Goal: Information Seeking & Learning: Find specific fact

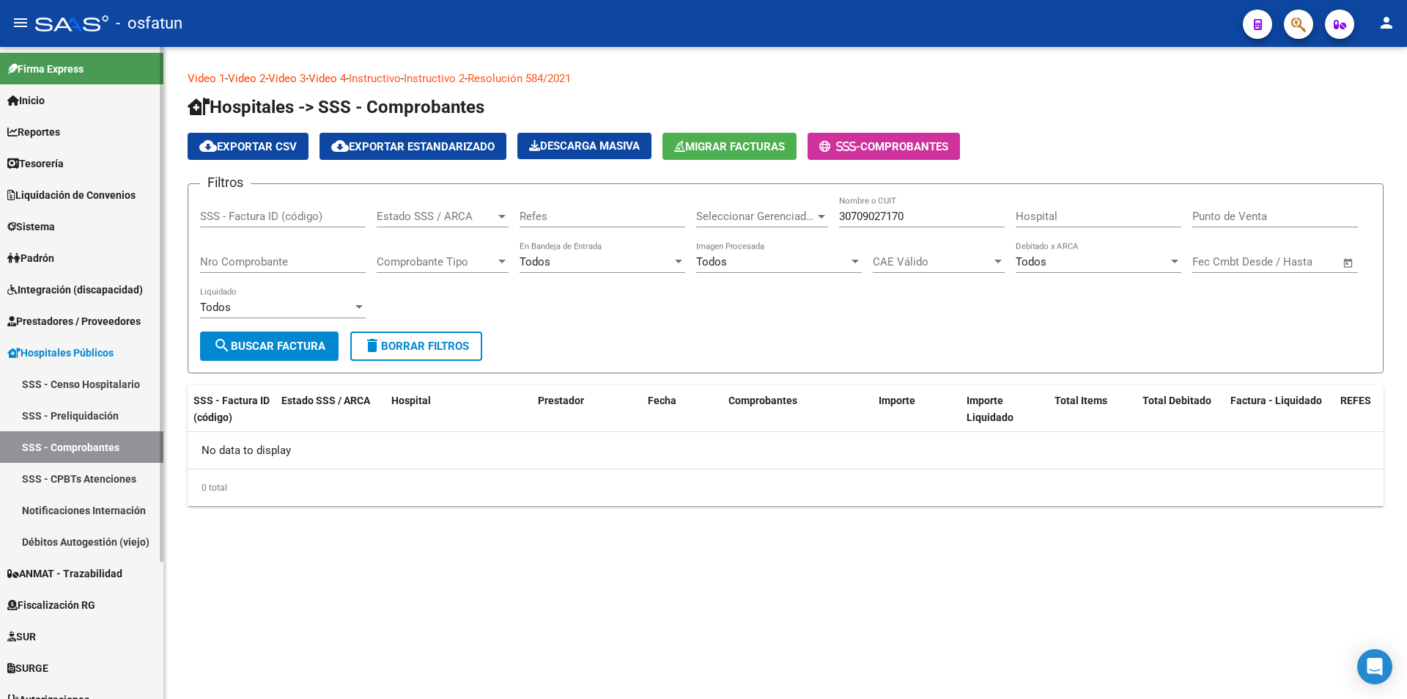
click at [97, 250] on link "Padrón" at bounding box center [81, 258] width 163 height 32
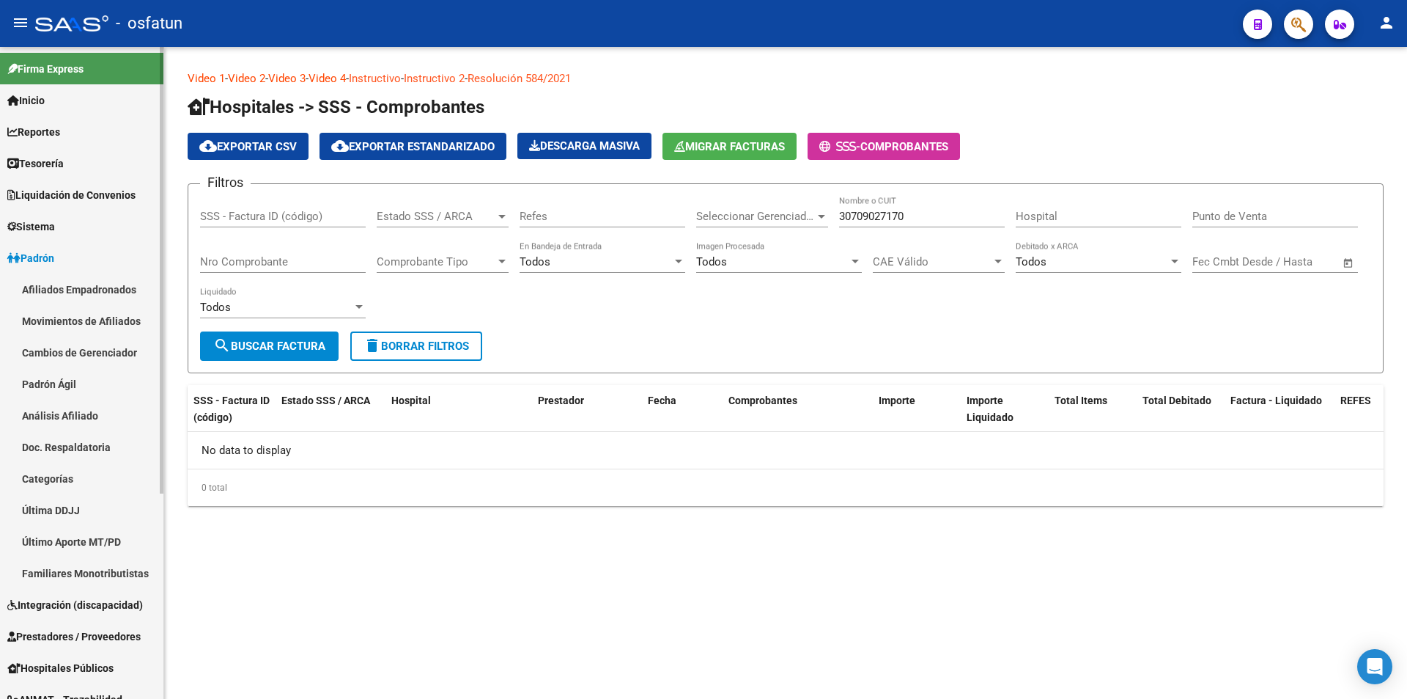
click at [102, 292] on link "Afiliados Empadronados" at bounding box center [81, 289] width 163 height 32
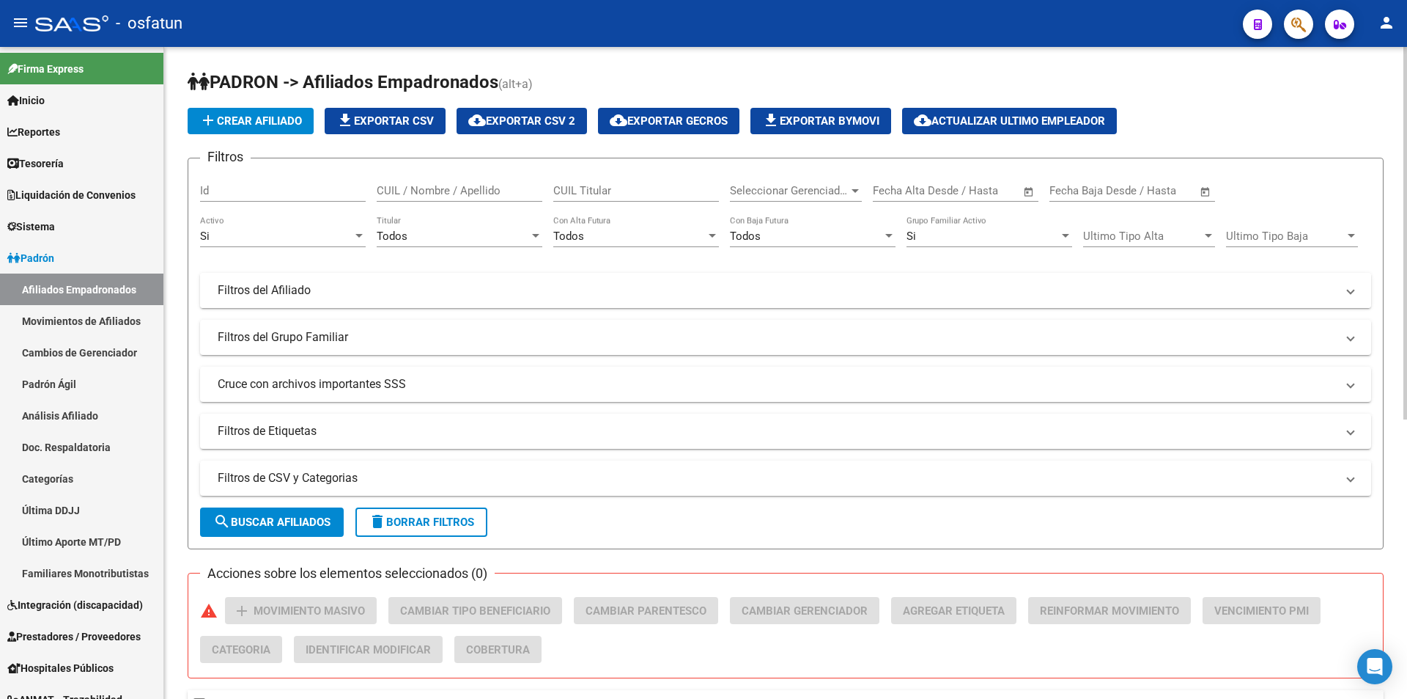
click at [262, 312] on div "Filtros Id CUIL / Nombre / Apellido CUIL Titular Seleccionar Gerenciador Selecc…" at bounding box center [785, 309] width 1171 height 279
click at [260, 296] on mat-panel-title "Filtros del Afiliado" at bounding box center [777, 290] width 1119 height 16
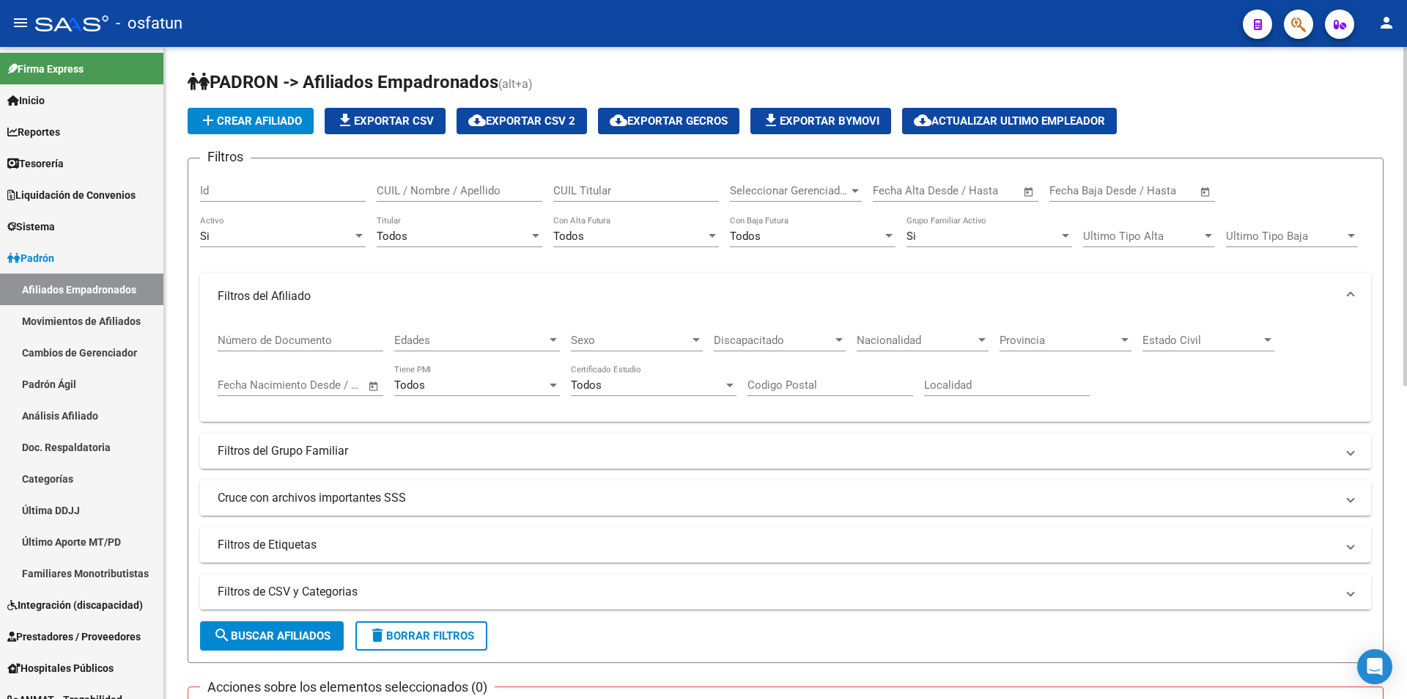
scroll to position [73, 0]
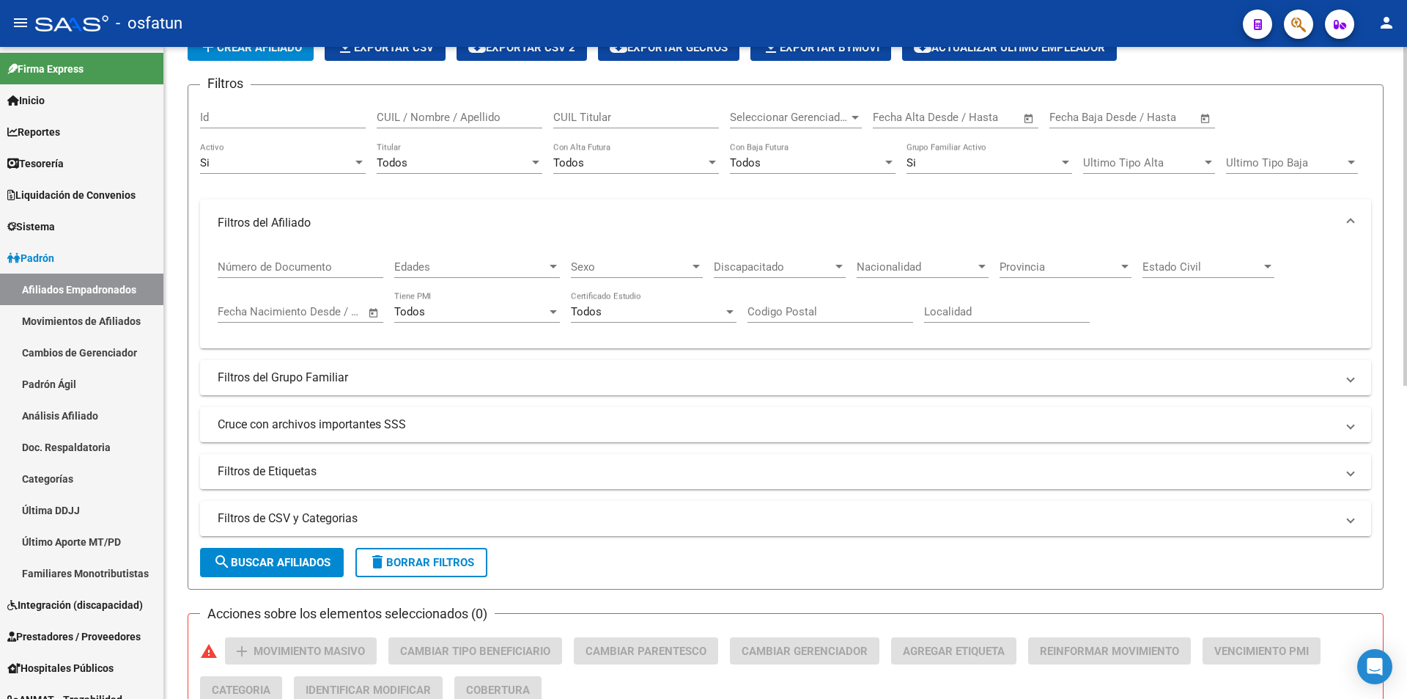
click at [292, 266] on input "Número de Documento" at bounding box center [301, 266] width 166 height 13
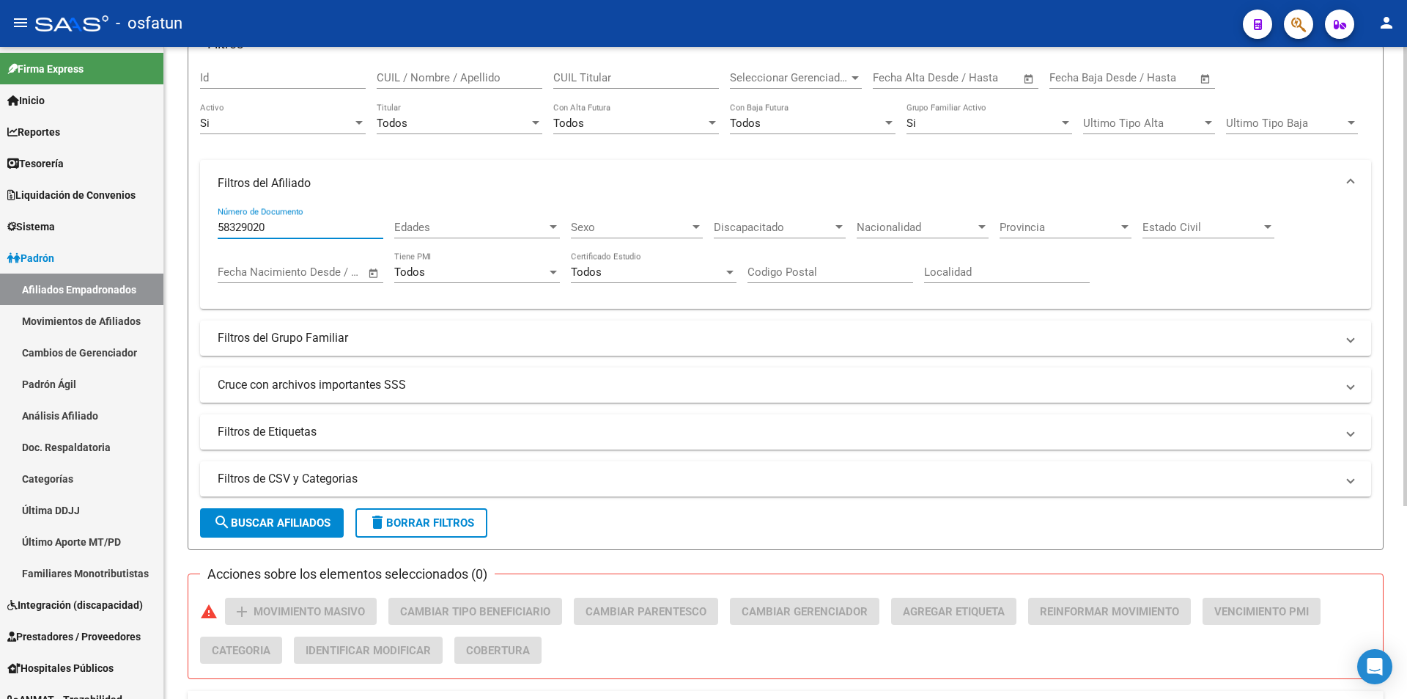
scroll to position [273, 0]
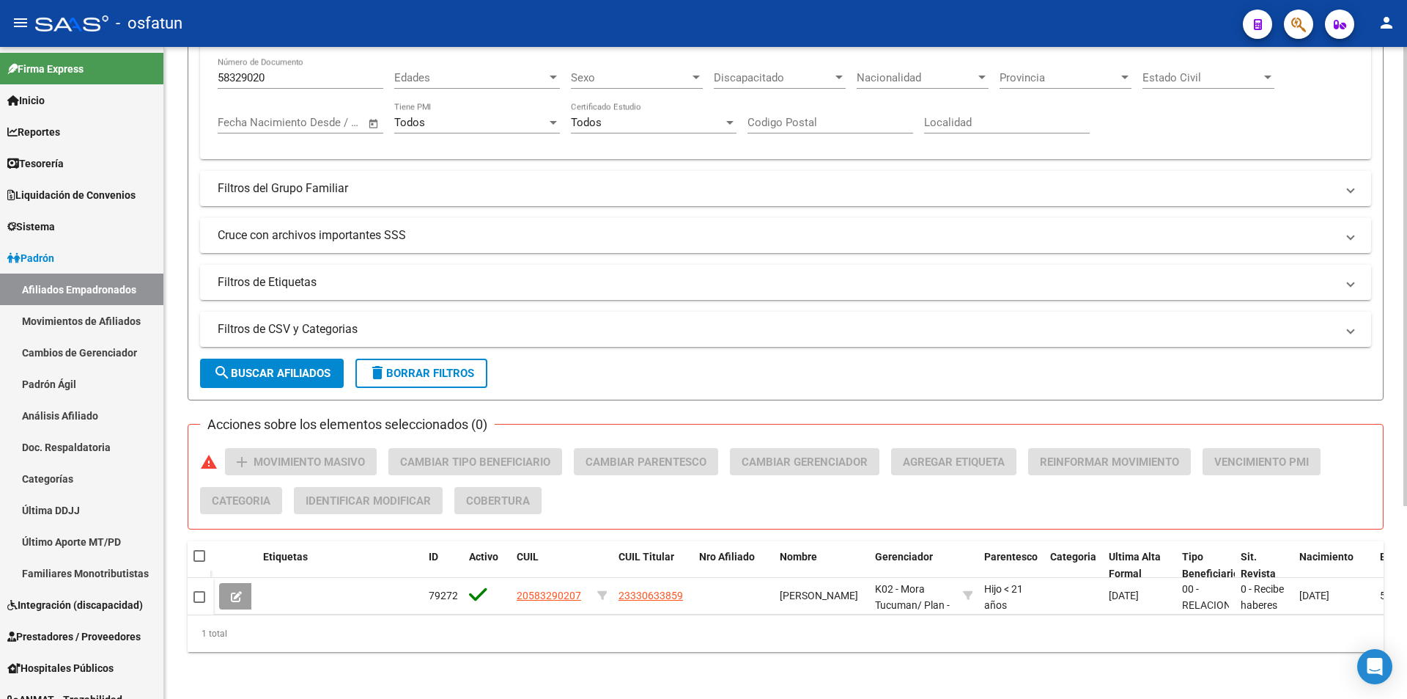
click at [615, 493] on div "Acciones sobre los elementos seleccionados (0) warning add Movimiento Masivo Ca…" at bounding box center [791, 487] width 1183 height 78
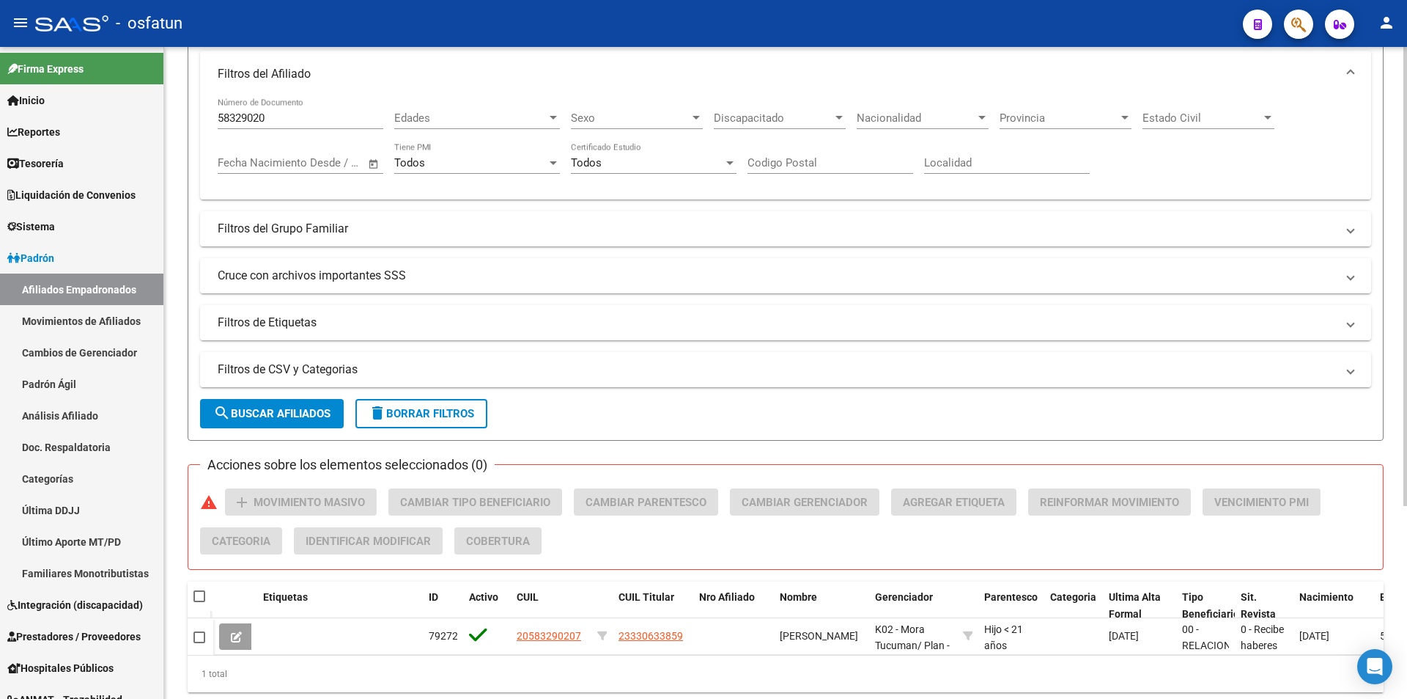
scroll to position [127, 0]
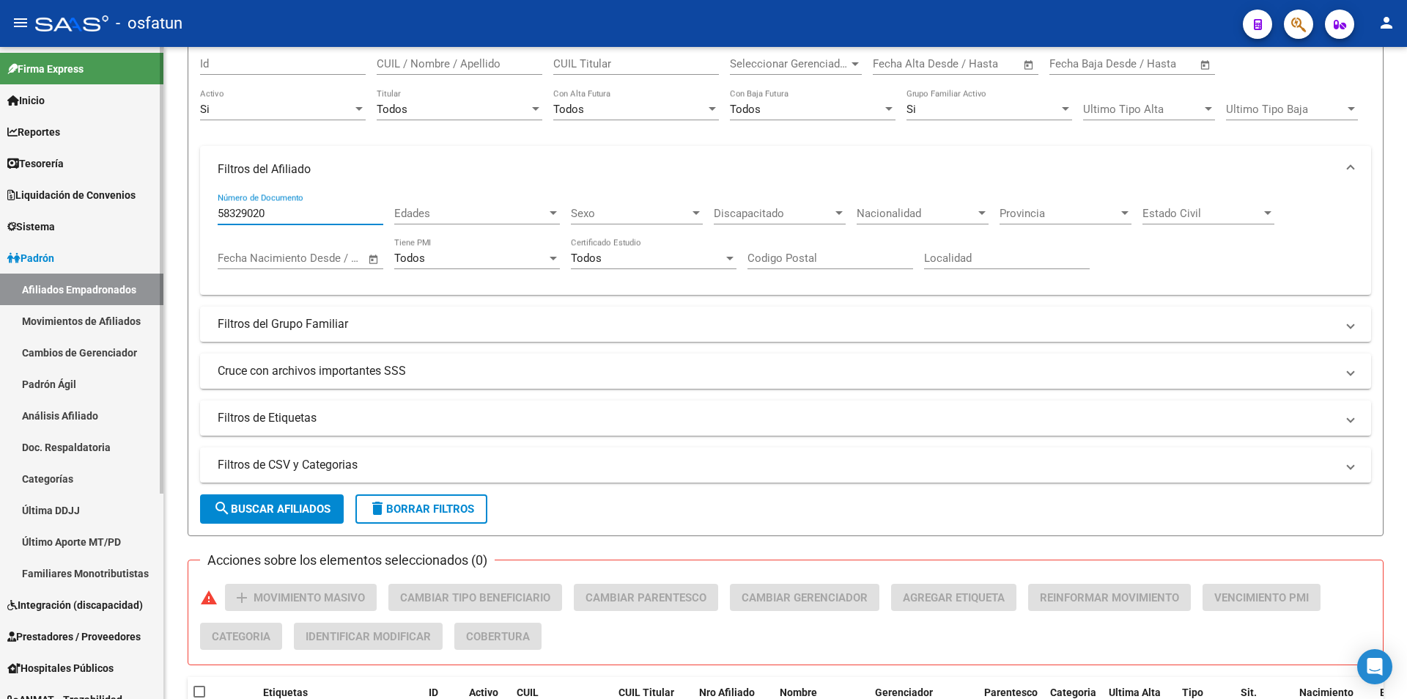
drag, startPoint x: 295, startPoint y: 212, endPoint x: 156, endPoint y: 212, distance: 139.3
click at [156, 212] on mat-sidenav-container "Firma Express Inicio Calendario SSS Instructivos Contacto OS Reportes Tablero d…" at bounding box center [703, 373] width 1407 height 652
click at [314, 497] on button "search Buscar Afiliados" at bounding box center [272, 508] width 144 height 29
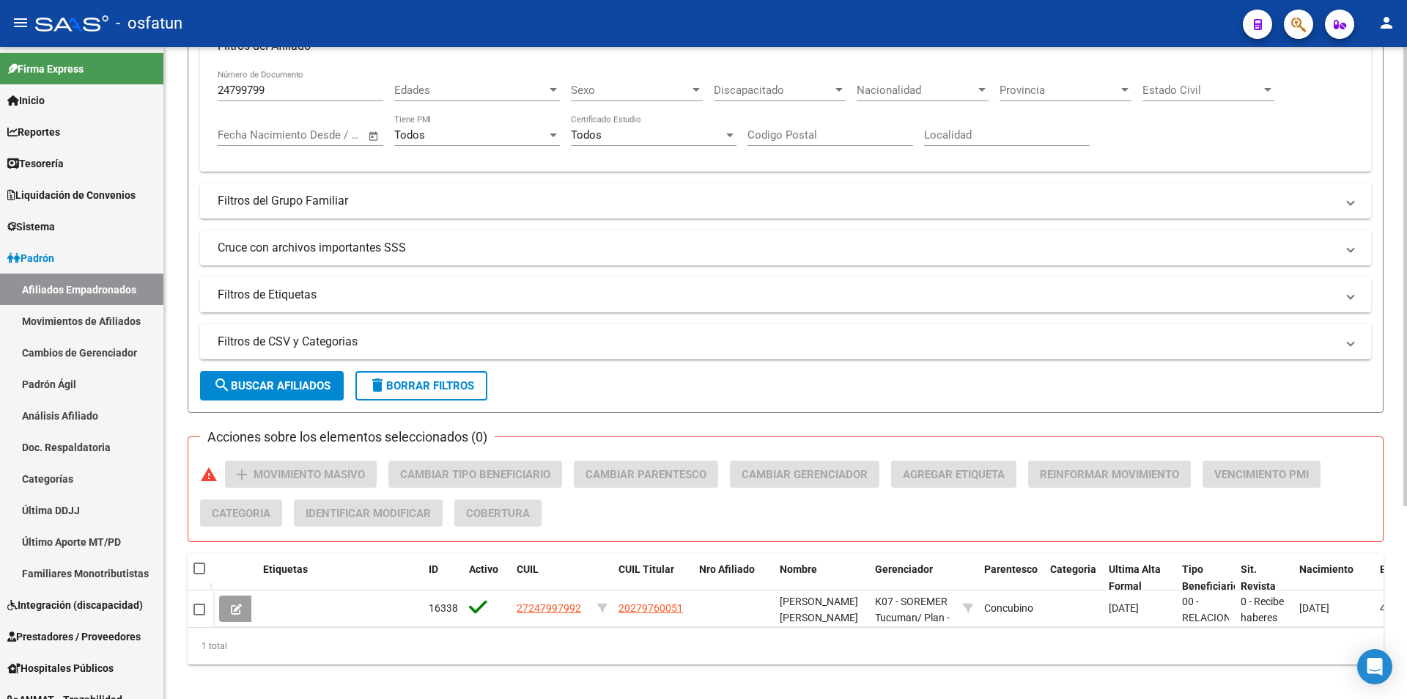
scroll to position [273, 0]
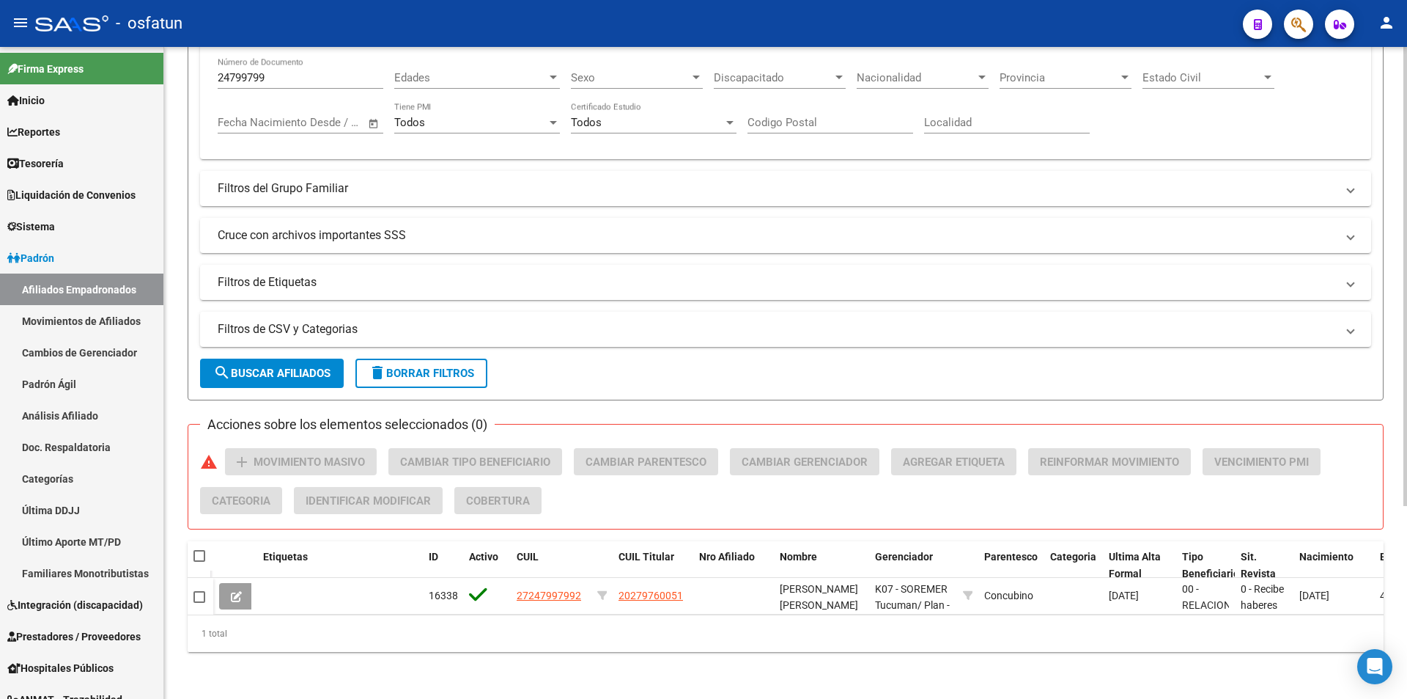
click at [616, 668] on div "[PERSON_NAME] -> Afiliados Empadronados (alt+a) add Crear Afiliado file_downloa…" at bounding box center [785, 242] width 1243 height 914
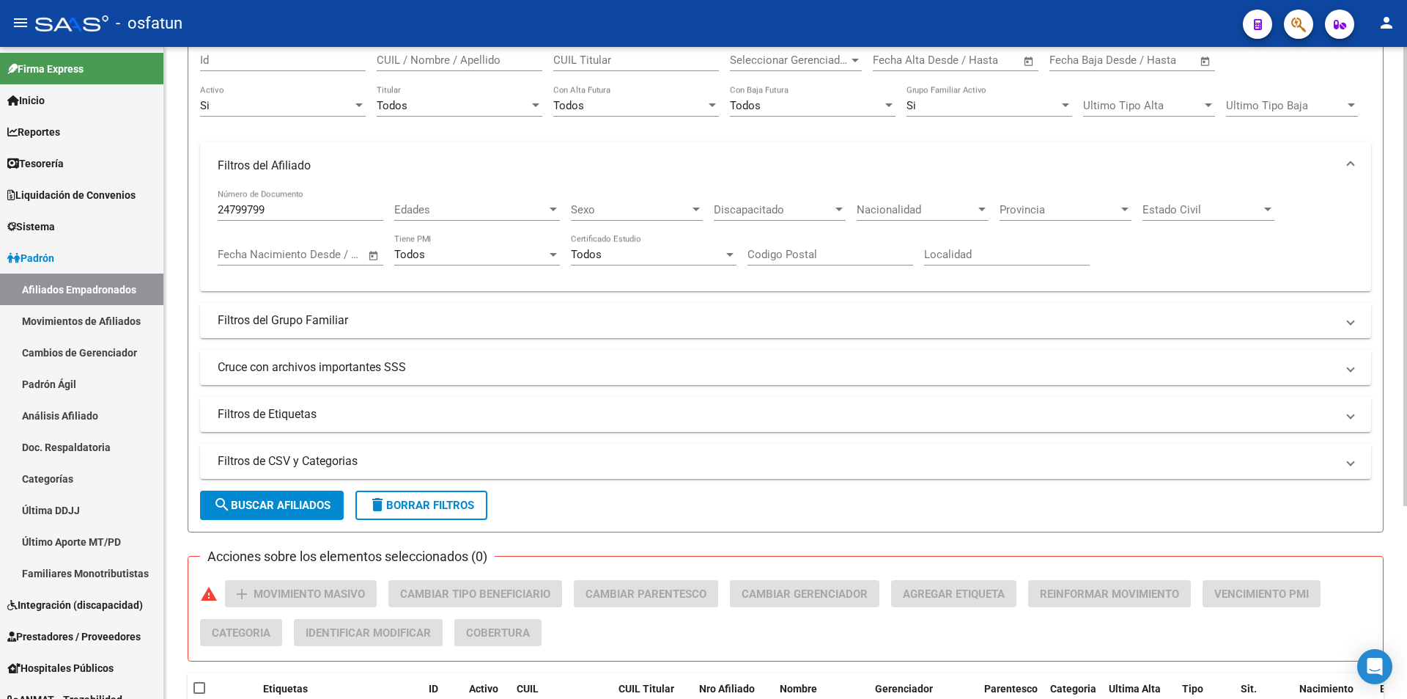
scroll to position [127, 0]
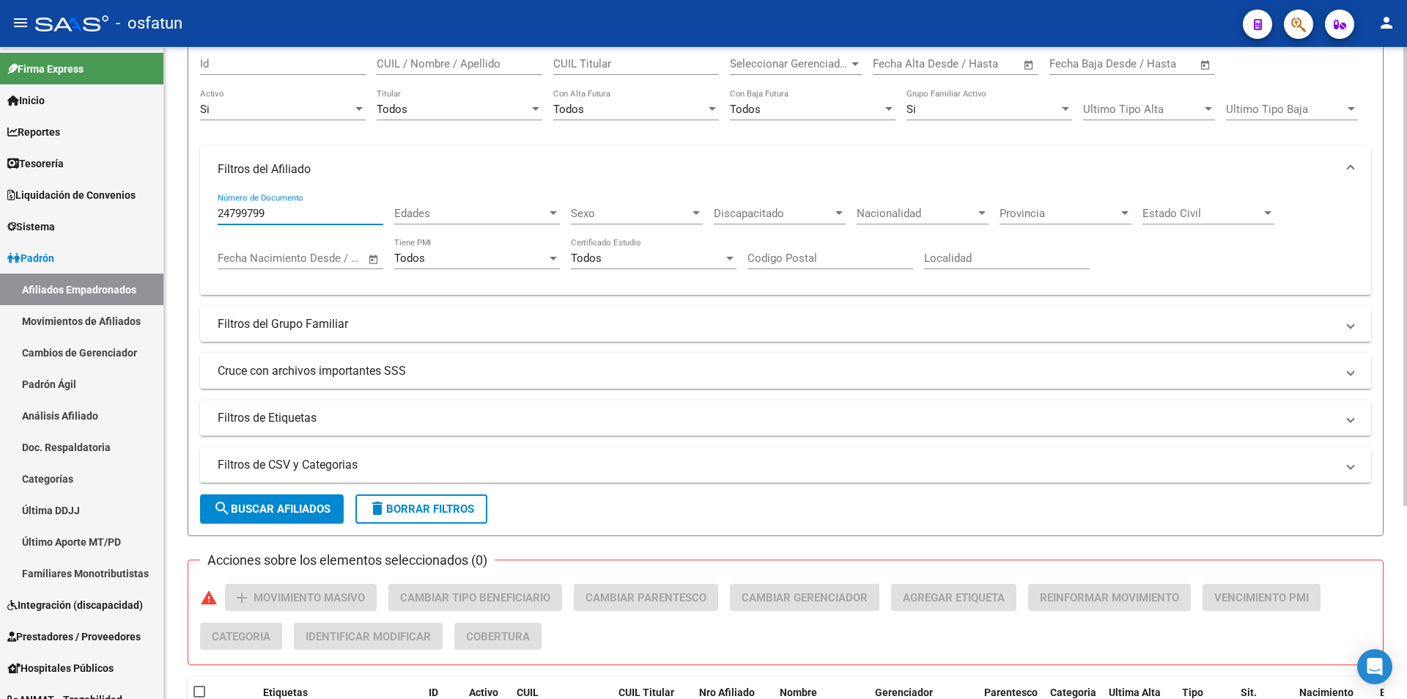
drag, startPoint x: 277, startPoint y: 217, endPoint x: 177, endPoint y: 216, distance: 100.4
click at [177, 216] on div "[PERSON_NAME] -> Afiliados Empadronados (alt+a) add Crear Afiliado file_downloa…" at bounding box center [785, 377] width 1243 height 914
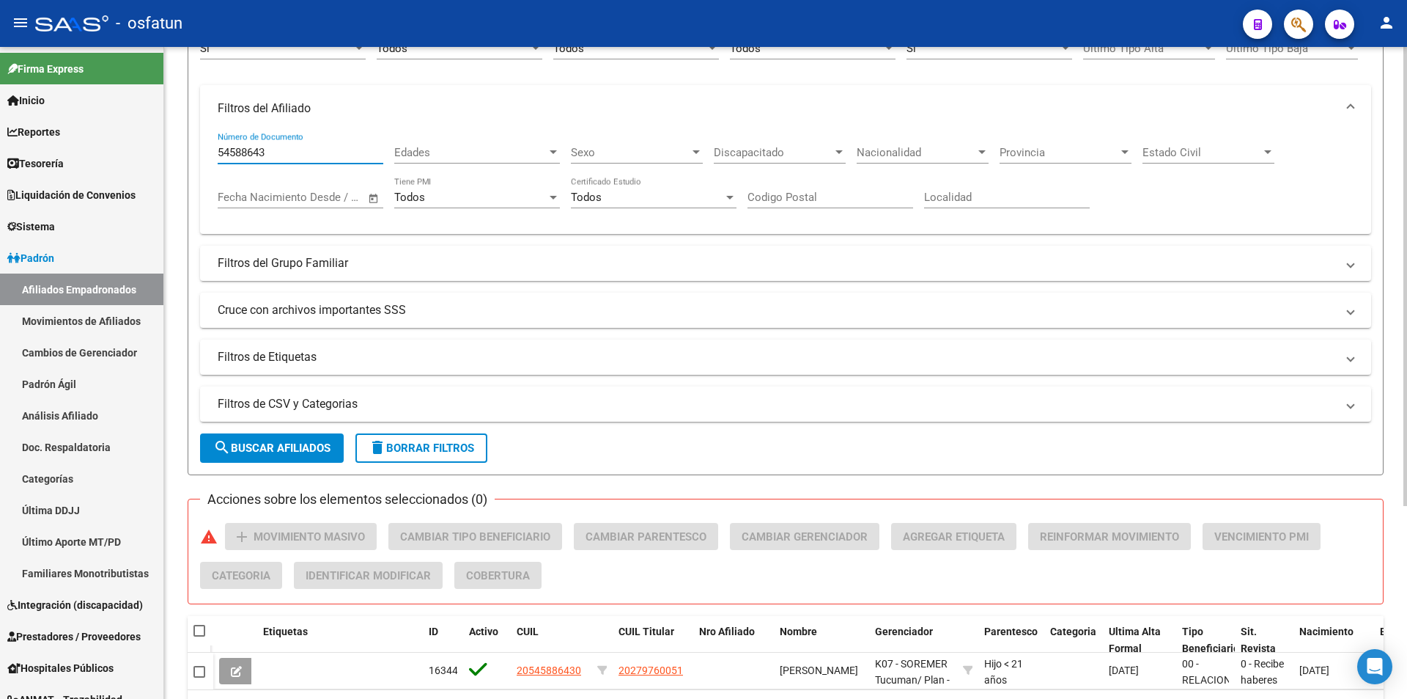
scroll to position [273, 0]
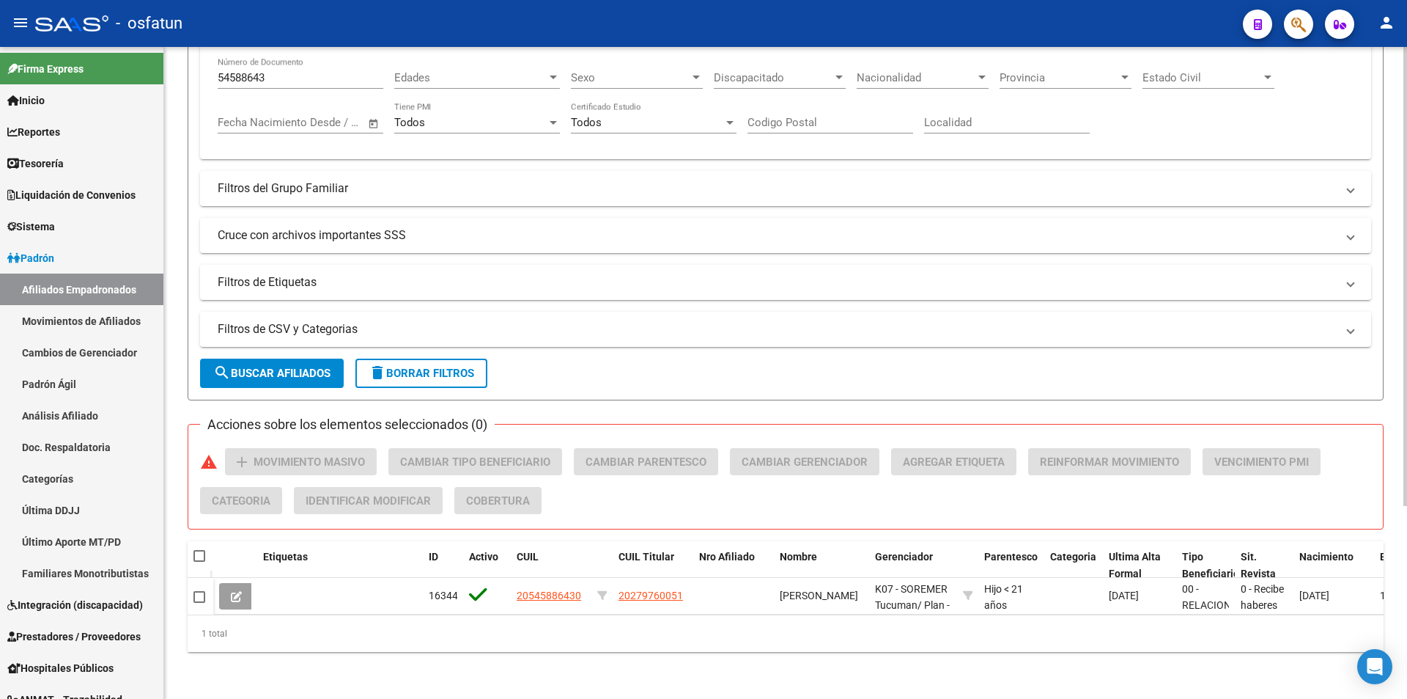
click at [902, 412] on div "[PERSON_NAME] -> Afiliados Empadronados (alt+a) add Crear Afiliado file_downloa…" at bounding box center [786, 230] width 1196 height 844
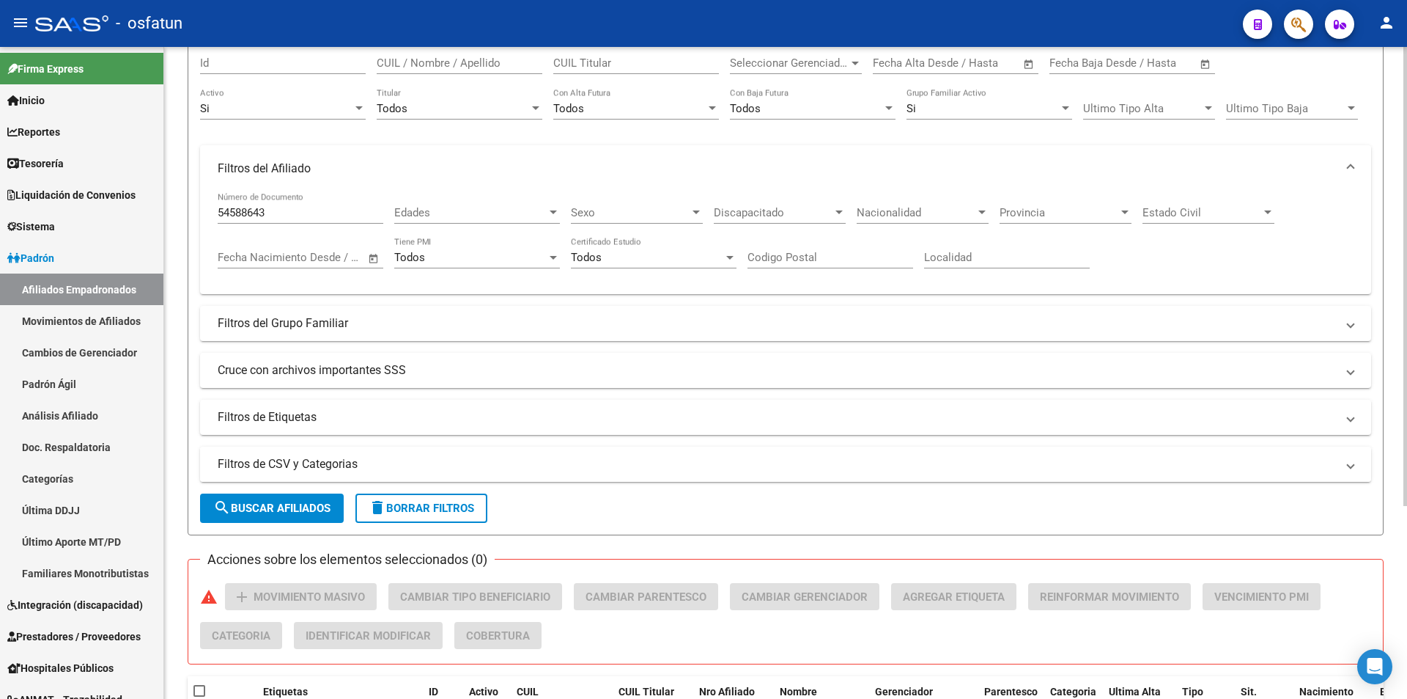
scroll to position [127, 0]
drag, startPoint x: 271, startPoint y: 213, endPoint x: 124, endPoint y: 210, distance: 147.3
click at [124, 210] on mat-sidenav-container "Firma Express Inicio Calendario SSS Instructivos Contacto OS Reportes Tablero d…" at bounding box center [703, 373] width 1407 height 652
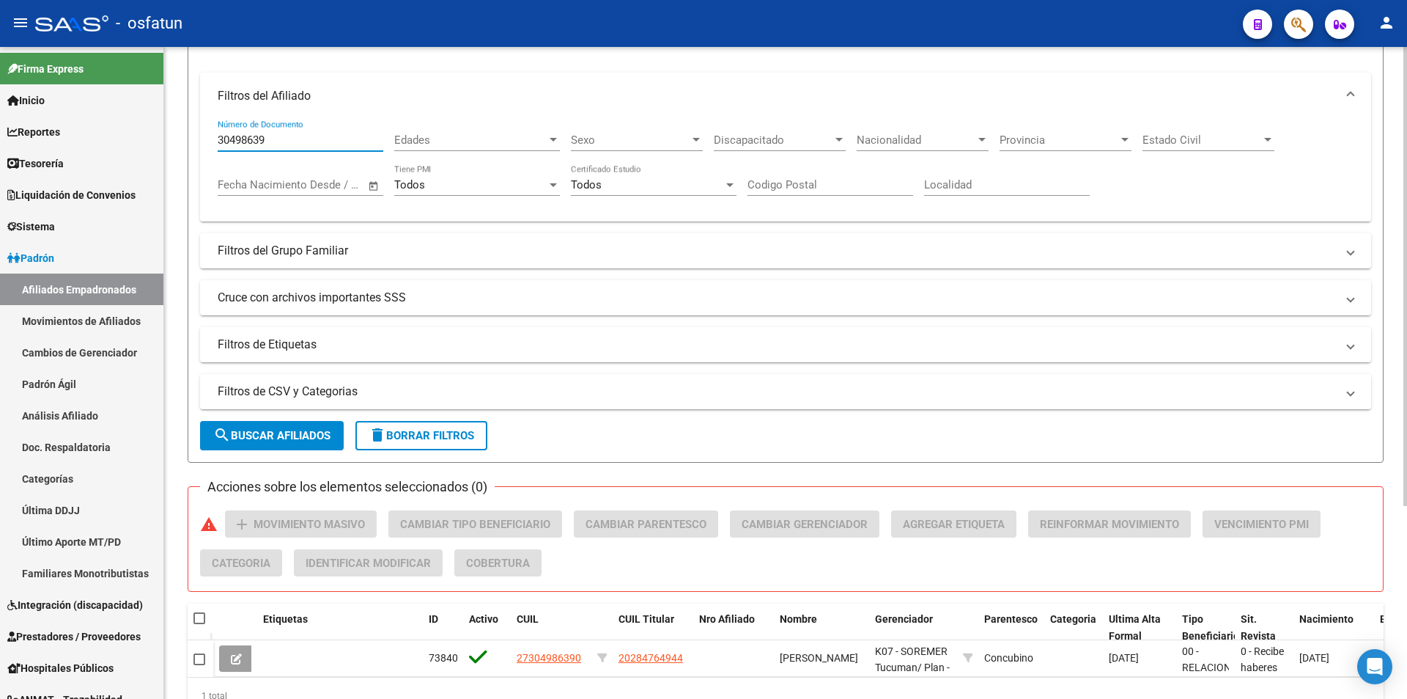
scroll to position [273, 0]
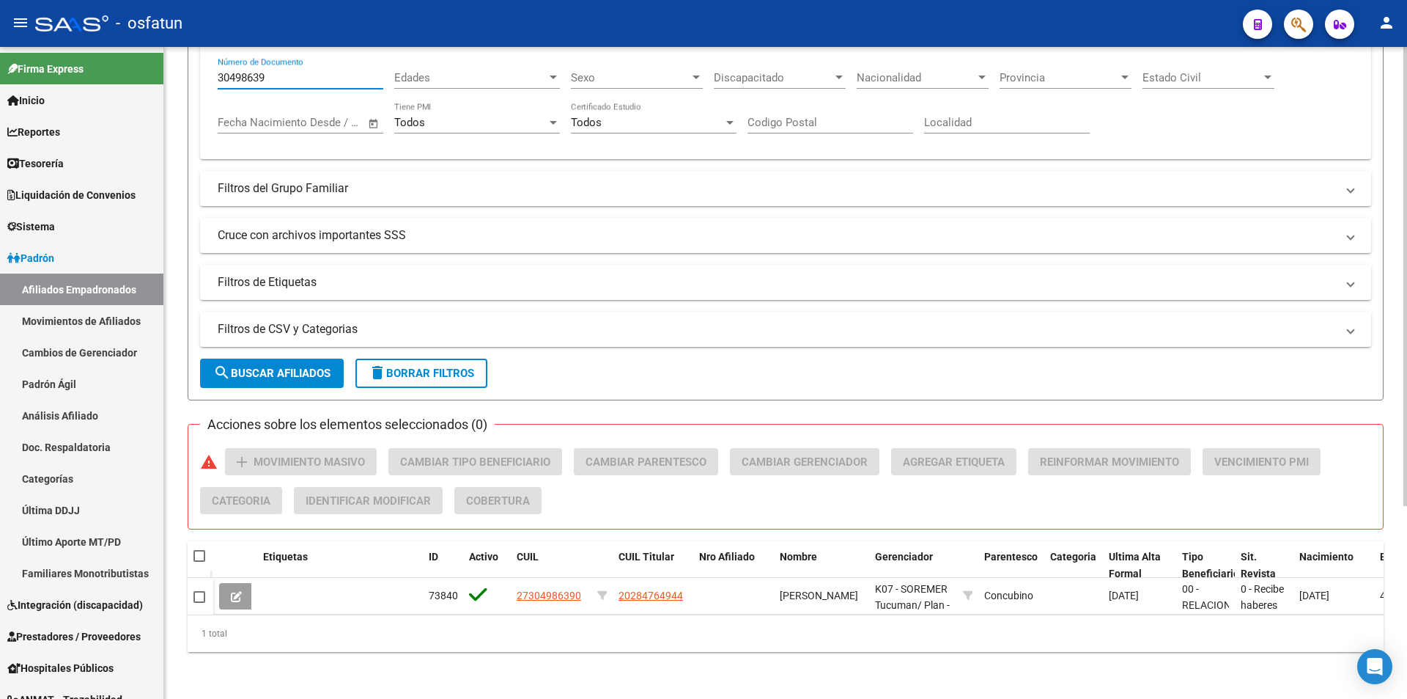
drag, startPoint x: 275, startPoint y: 67, endPoint x: 210, endPoint y: 70, distance: 65.3
click at [210, 70] on div "30498639 Número de Documento Edades Edades Sexo Sexo Discapacitado Discapacitad…" at bounding box center [785, 108] width 1171 height 103
drag, startPoint x: 274, startPoint y: 74, endPoint x: 215, endPoint y: 71, distance: 59.4
click at [206, 73] on div "17696014 Número de Documento Edades Edades Sexo Sexo Discapacitado Discapacitad…" at bounding box center [785, 108] width 1171 height 103
click at [232, 71] on input "17696014" at bounding box center [301, 77] width 166 height 13
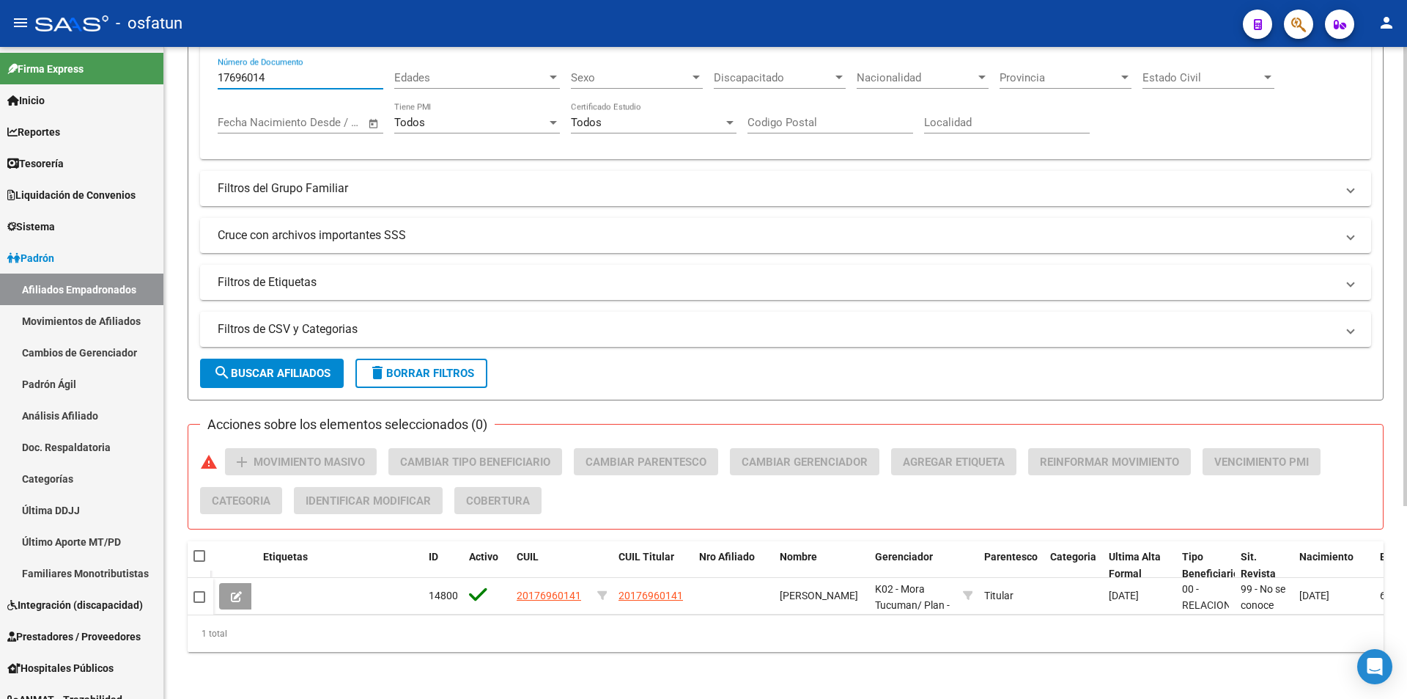
click at [232, 71] on input "17696014" at bounding box center [301, 77] width 166 height 13
drag, startPoint x: 266, startPoint y: 70, endPoint x: 169, endPoint y: 68, distance: 97.5
click at [169, 68] on div "[PERSON_NAME] -> Afiliados Empadronados (alt+a) add Crear Afiliado file_downloa…" at bounding box center [785, 242] width 1243 height 914
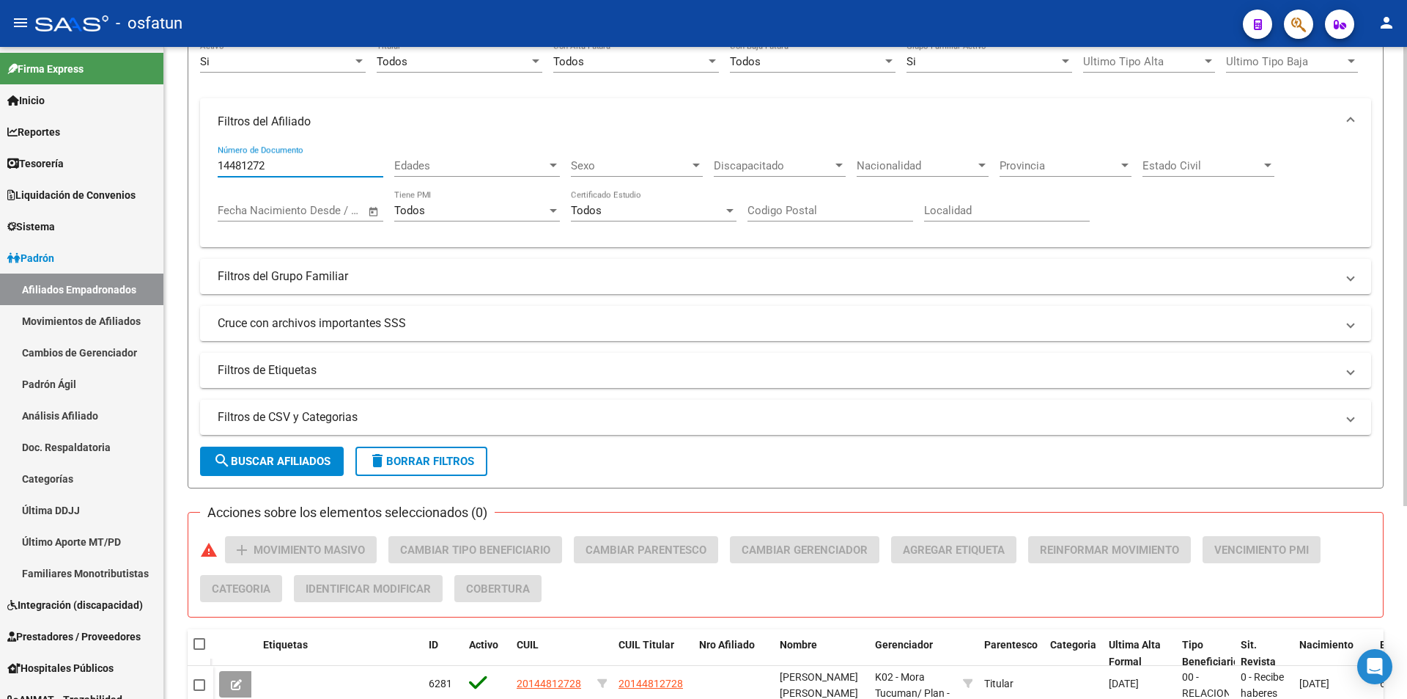
scroll to position [54, 0]
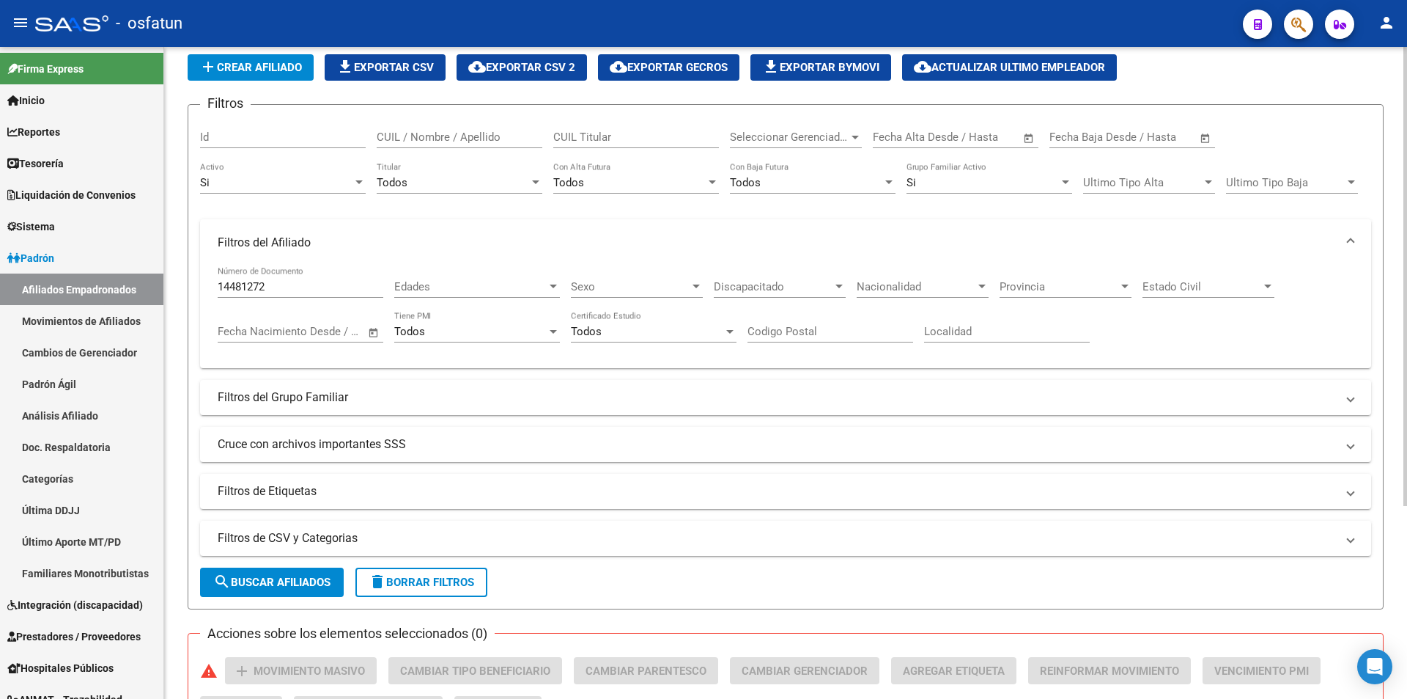
drag, startPoint x: 309, startPoint y: 278, endPoint x: 250, endPoint y: 280, distance: 59.4
click at [234, 280] on div "14481272 Número de Documento" at bounding box center [301, 282] width 166 height 32
click at [251, 280] on input "14481272" at bounding box center [301, 286] width 166 height 13
click at [256, 284] on input "14481272" at bounding box center [301, 286] width 166 height 13
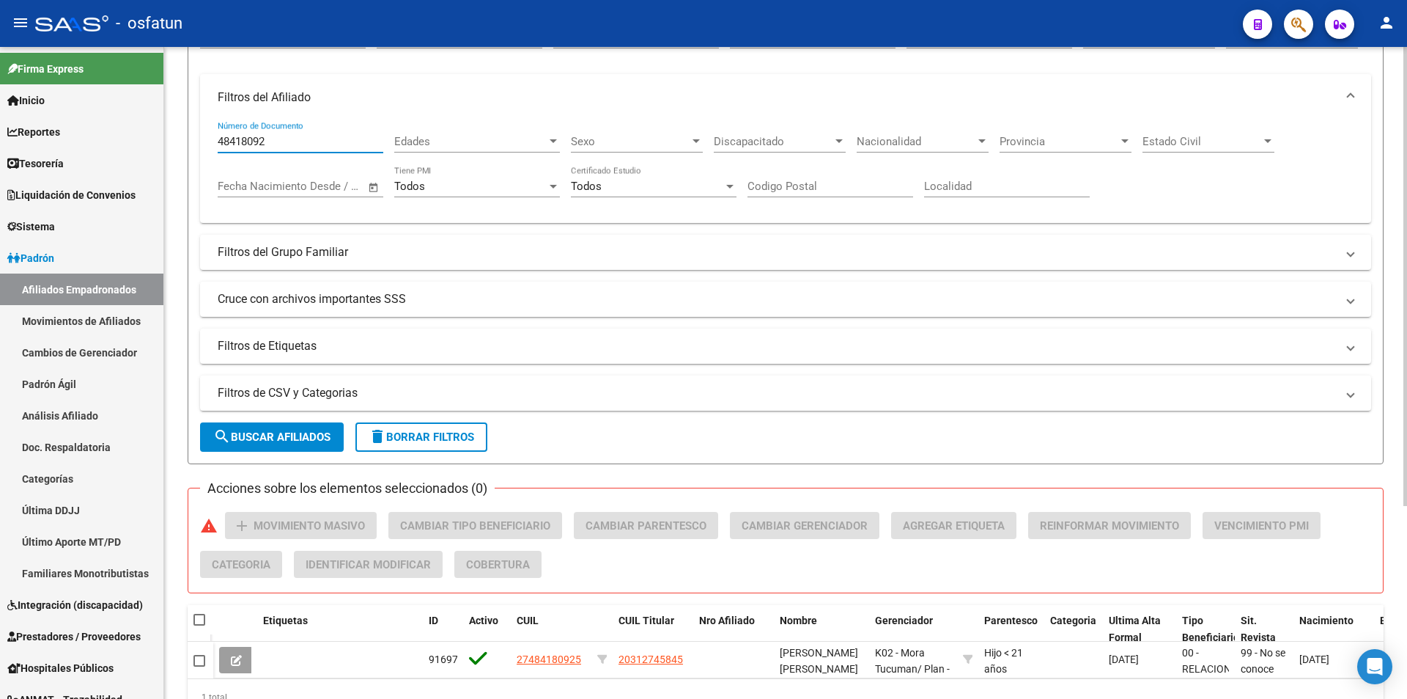
scroll to position [200, 0]
drag, startPoint x: 273, startPoint y: 137, endPoint x: 163, endPoint y: 137, distance: 110.7
click at [163, 137] on mat-sidenav-container "Firma Express Inicio Calendario SSS Instructivos Contacto OS Reportes Tablero d…" at bounding box center [703, 373] width 1407 height 652
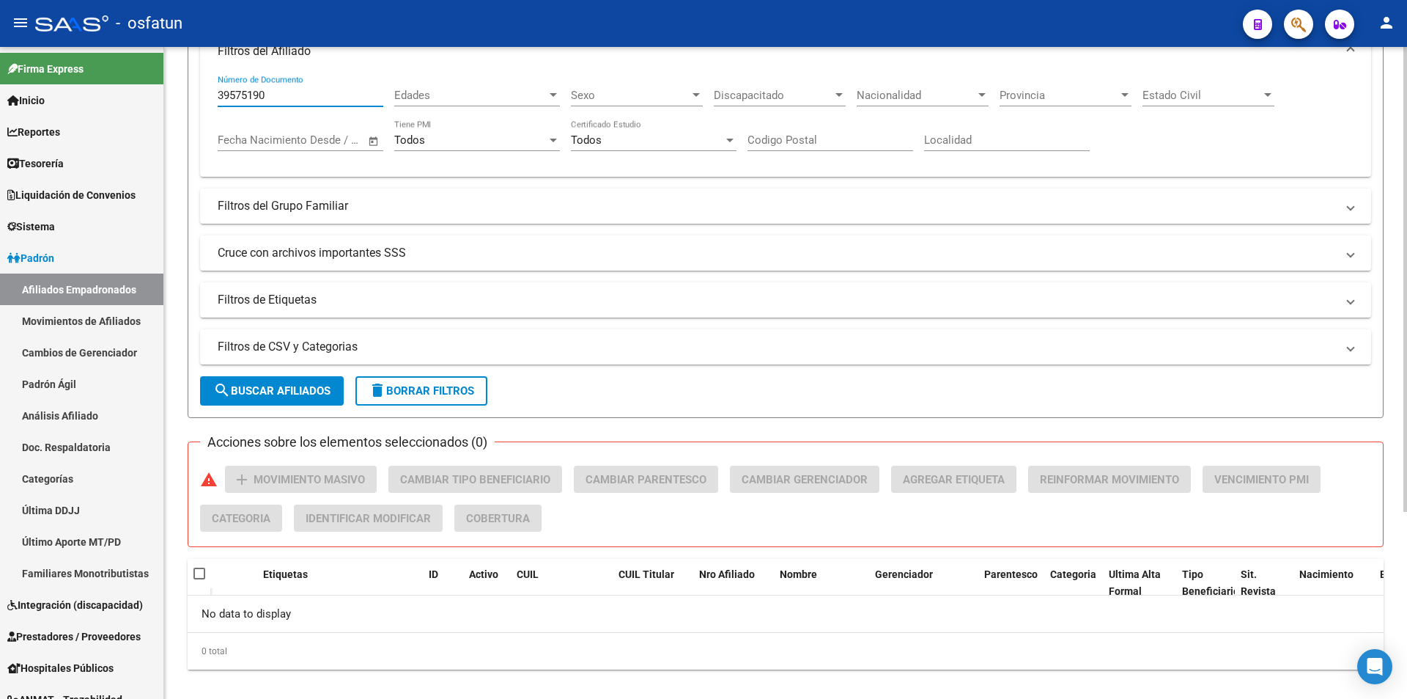
scroll to position [262, 0]
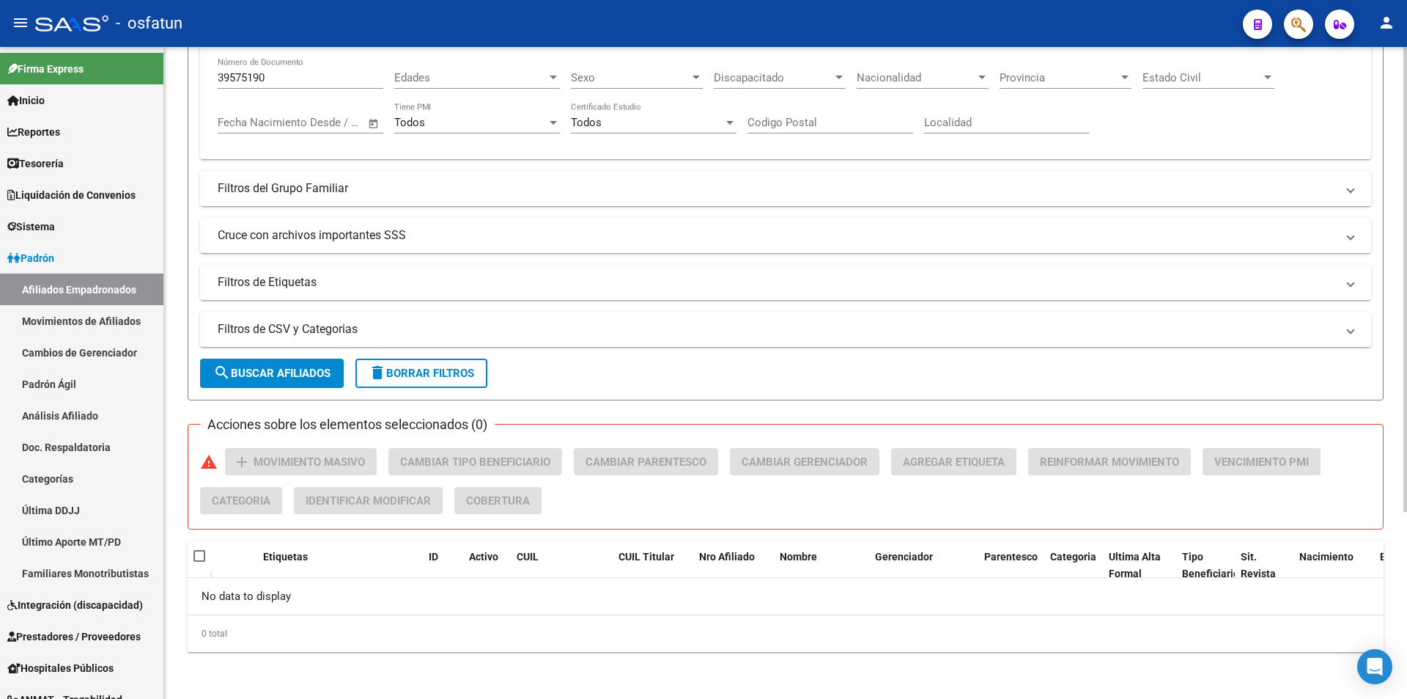
click at [270, 67] on div "39575190 Número de Documento" at bounding box center [301, 73] width 166 height 32
click at [271, 73] on input "39575190" at bounding box center [301, 77] width 166 height 13
drag, startPoint x: 267, startPoint y: 73, endPoint x: 166, endPoint y: 71, distance: 100.4
click at [166, 71] on div "[PERSON_NAME] -> Afiliados Empadronados (alt+a) add Crear Afiliado file_downloa…" at bounding box center [785, 242] width 1243 height 914
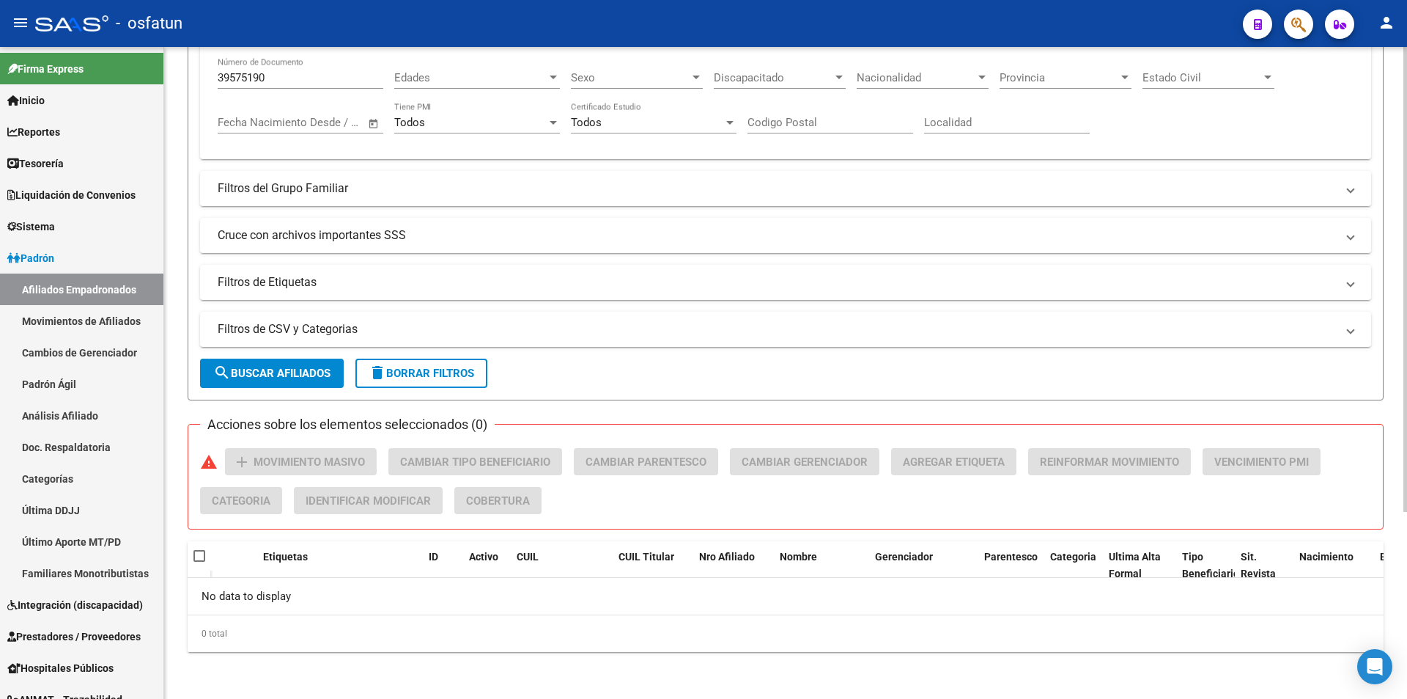
click at [1029, 354] on form "Filtros Id CUIL / Nombre / Apellido CUIL Titular Seleccionar Gerenciador Selecc…" at bounding box center [786, 147] width 1196 height 505
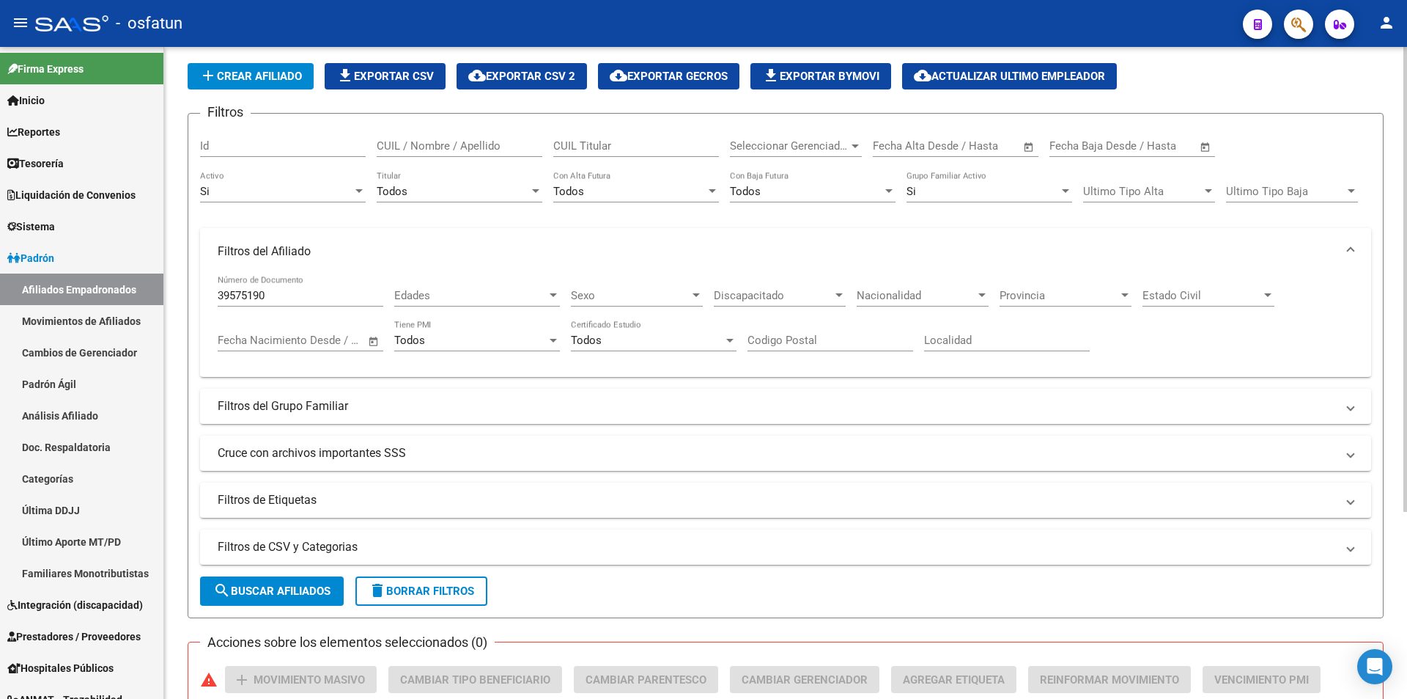
scroll to position [43, 0]
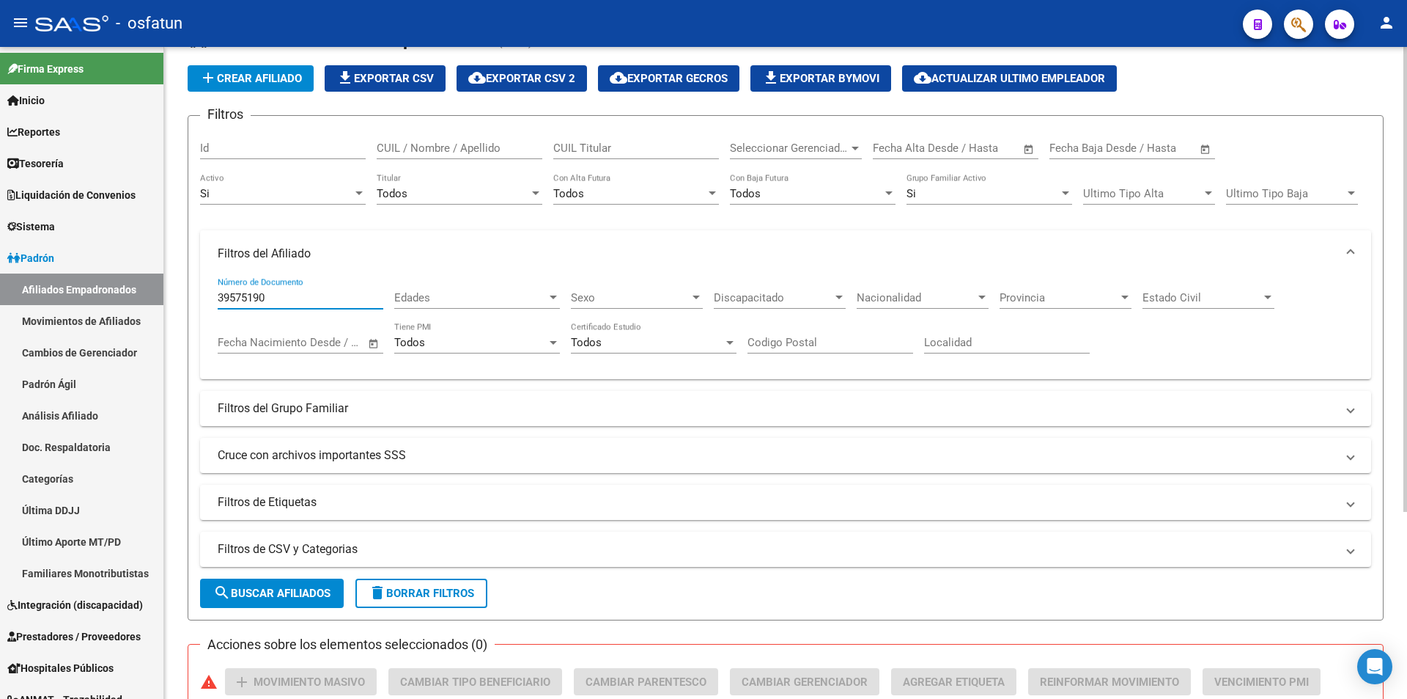
drag, startPoint x: 278, startPoint y: 293, endPoint x: 194, endPoint y: 293, distance: 83.6
click at [194, 293] on form "Filtros Id CUIL / Nombre / Apellido CUIL Titular Seleccionar Gerenciador Selecc…" at bounding box center [786, 367] width 1196 height 505
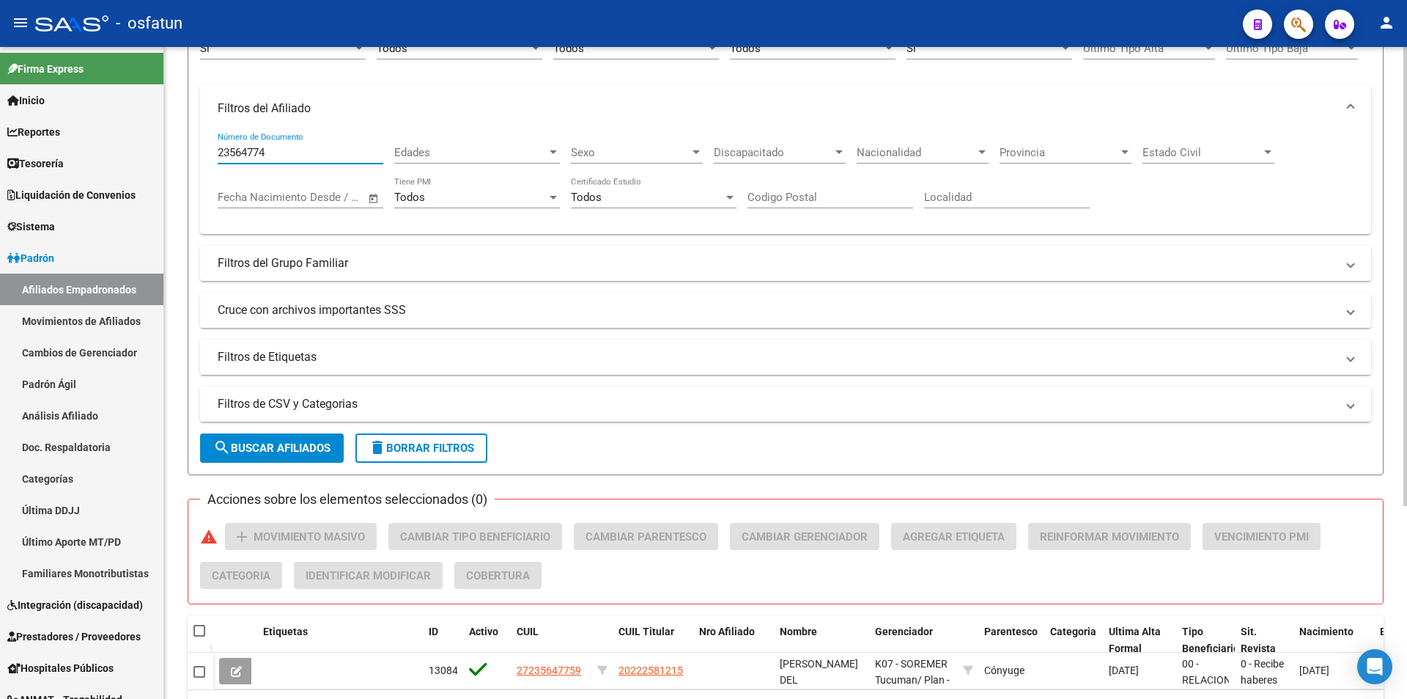
scroll to position [262, 0]
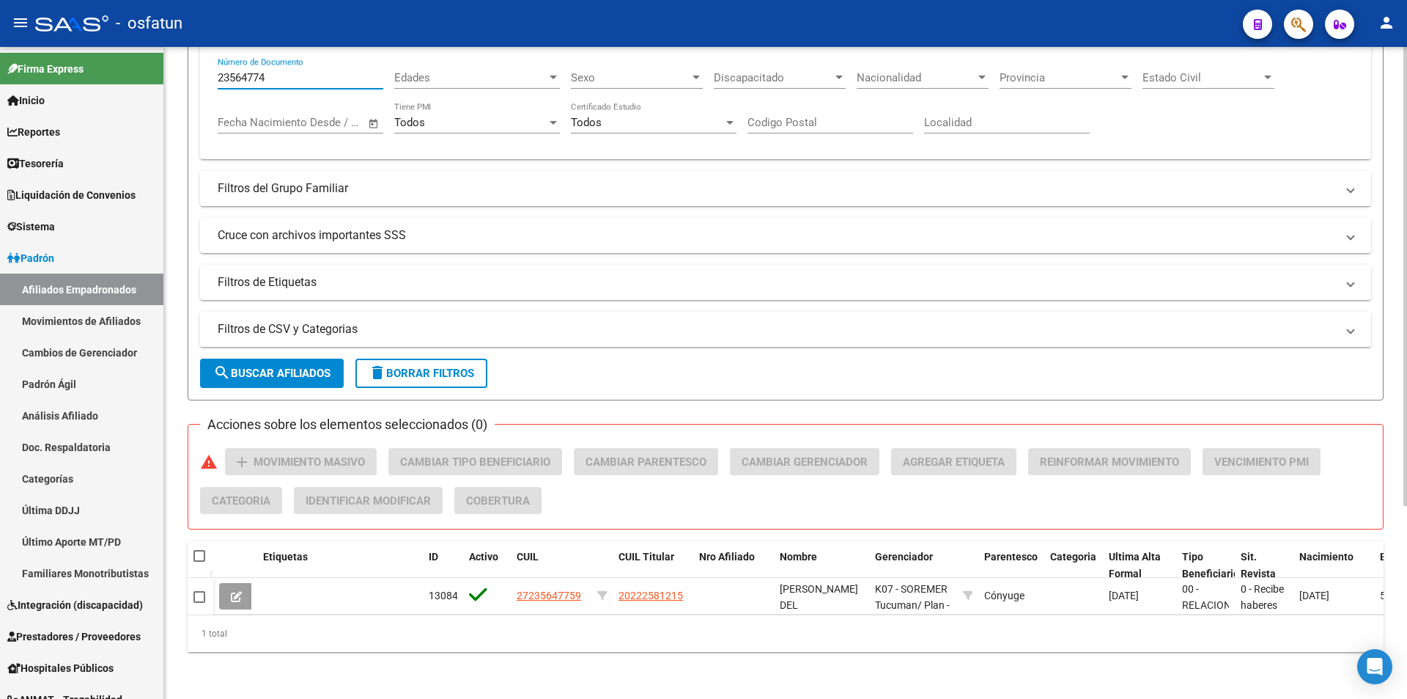
type input "23564774"
